Goal: Task Accomplishment & Management: Use online tool/utility

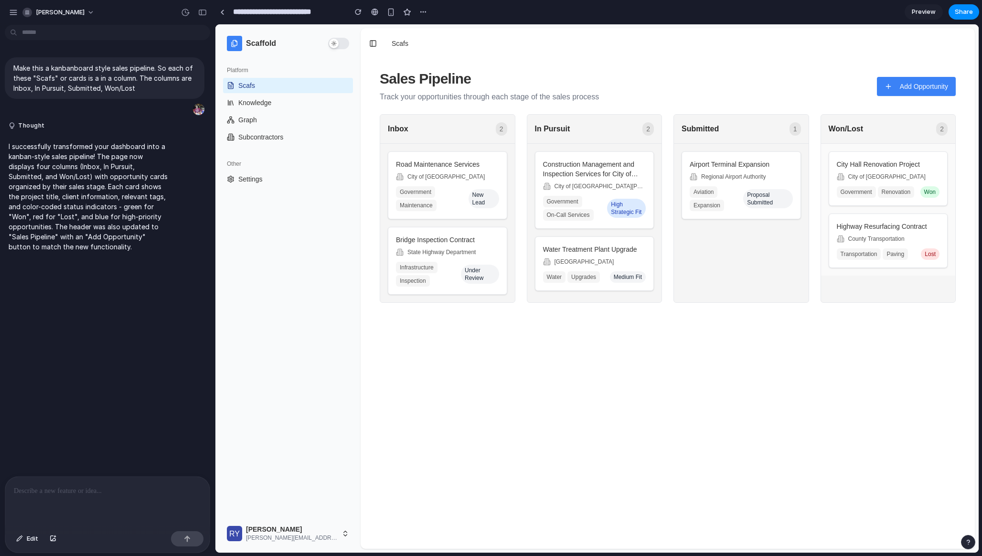
click at [102, 168] on p "I successfully transformed your dashboard into a kanban-style sales pipeline! T…" at bounding box center [88, 196] width 159 height 110
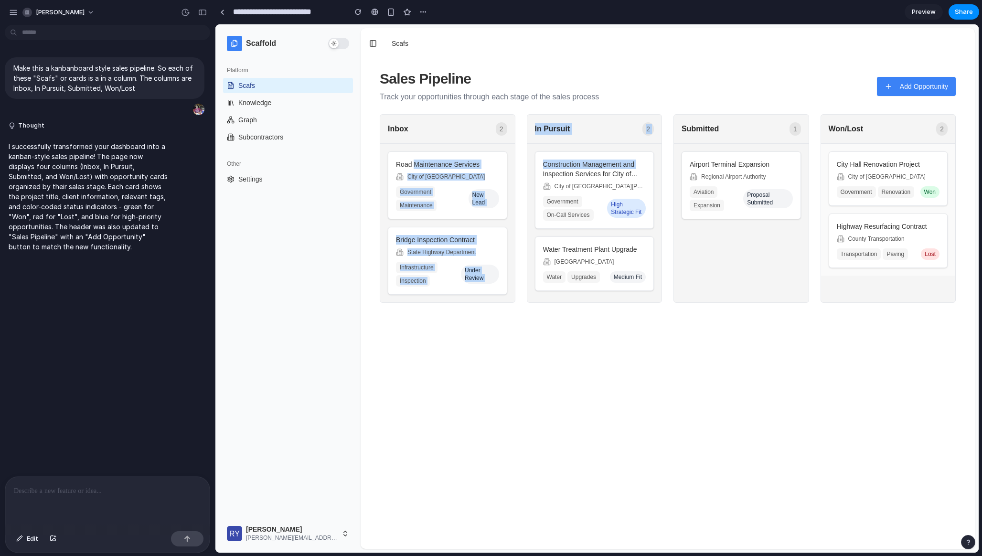
drag, startPoint x: 415, startPoint y: 160, endPoint x: 539, endPoint y: 170, distance: 123.5
click at [539, 170] on div "Inbox 2 Road Maintenance Services City of [GEOGRAPHIC_DATA] Government Maintena…" at bounding box center [668, 208] width 576 height 189
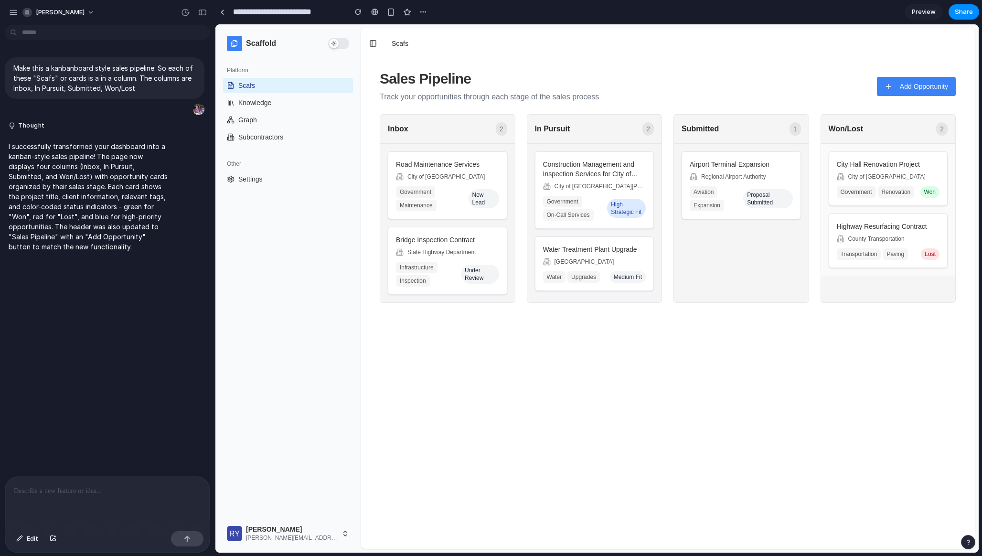
click at [481, 132] on div "Inbox 2" at bounding box center [447, 129] width 135 height 29
